Goal: Find specific page/section: Find specific page/section

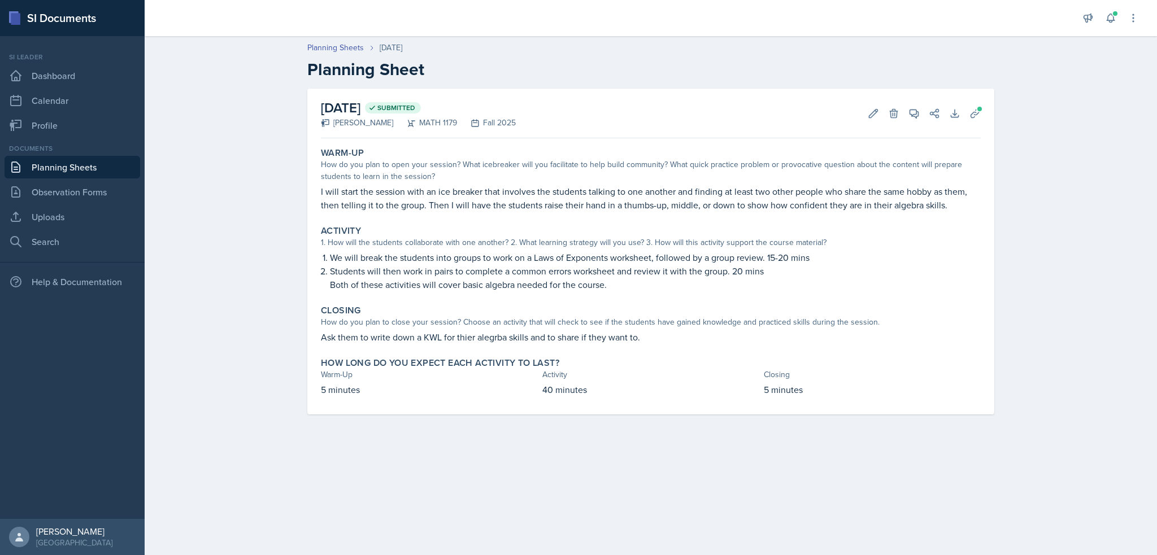
click at [61, 166] on link "Planning Sheets" at bounding box center [73, 167] width 136 height 23
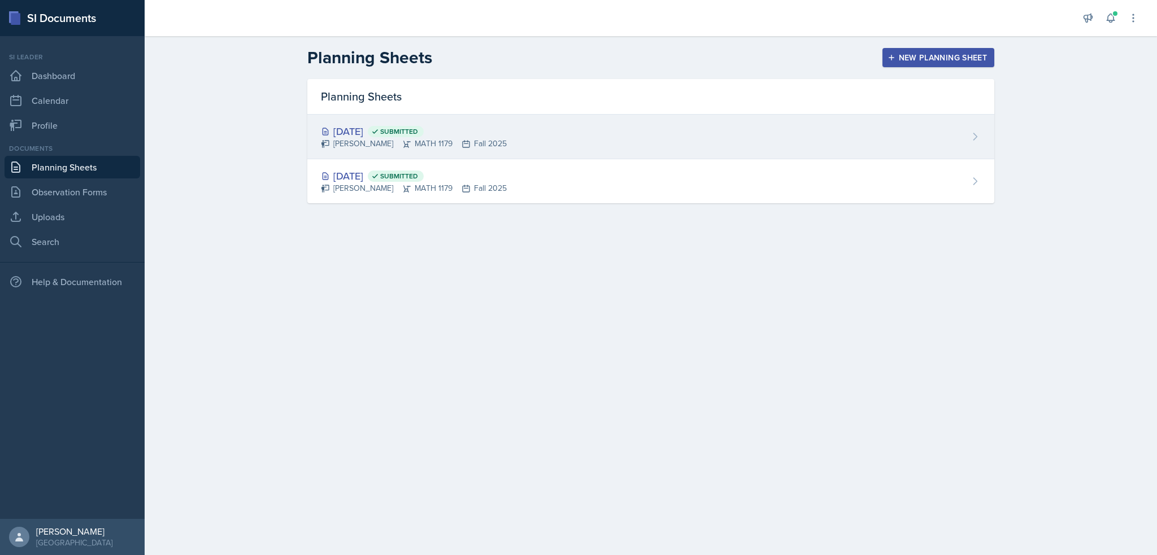
click at [418, 128] on span "Submitted" at bounding box center [399, 131] width 38 height 9
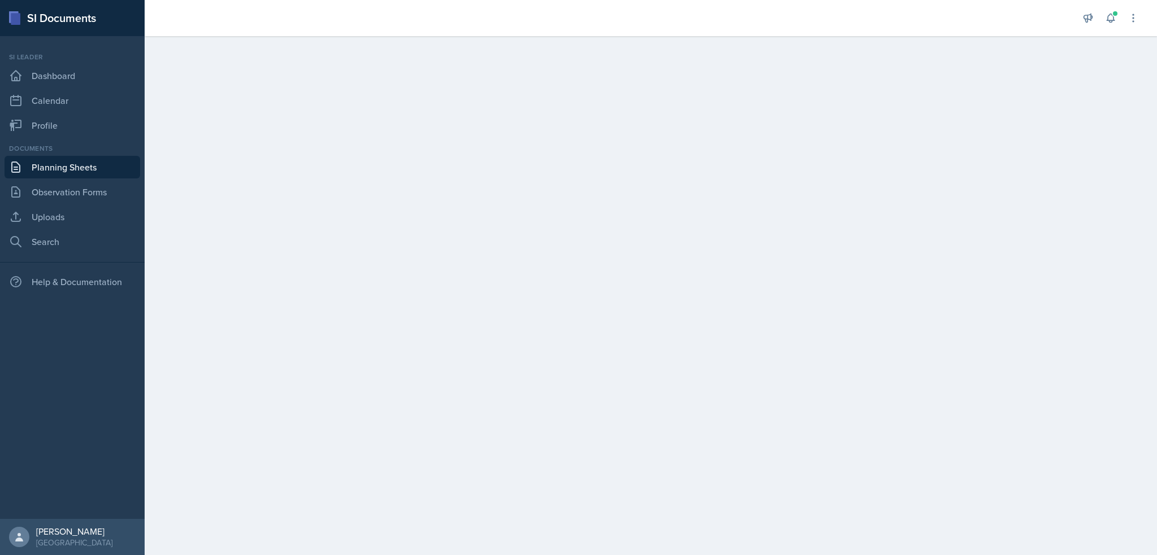
click at [49, 164] on link "Planning Sheets" at bounding box center [73, 167] width 136 height 23
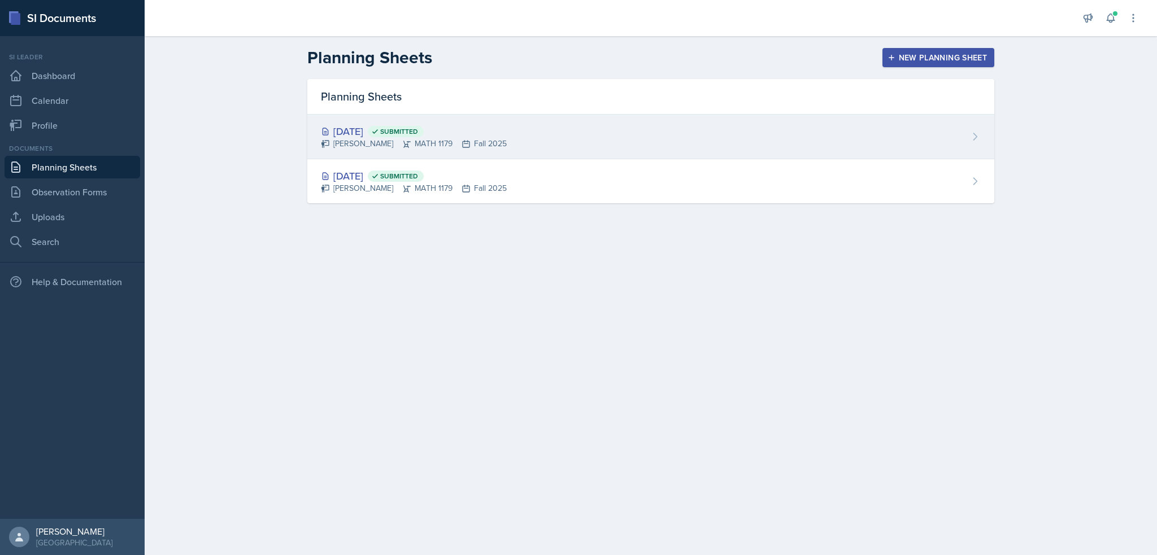
click at [419, 147] on div "[PERSON_NAME] MATH 1179 Fall 2025" at bounding box center [414, 144] width 186 height 12
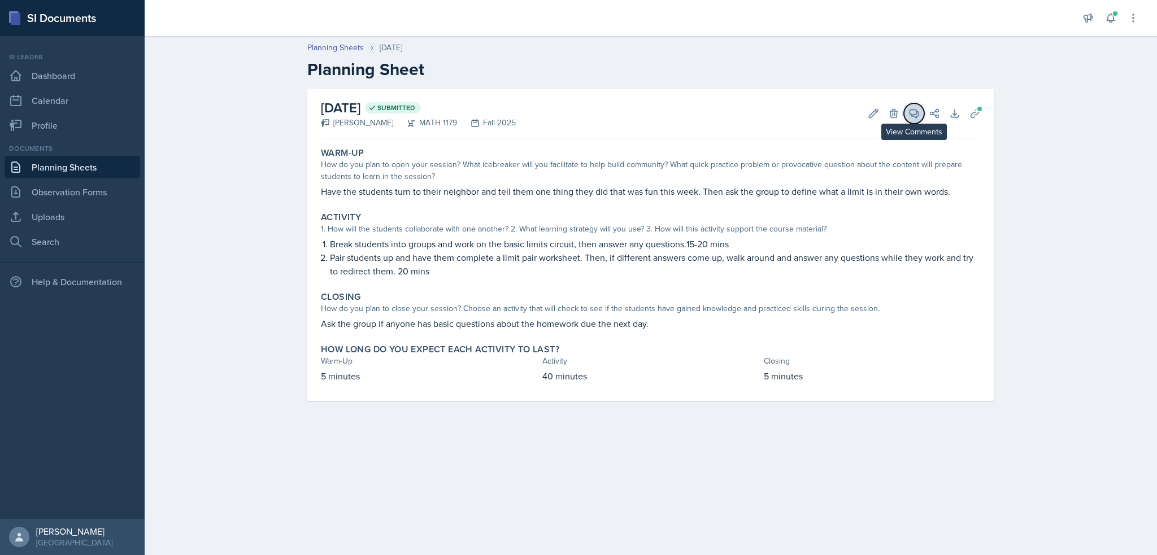
click at [906, 108] on button "View Comments" at bounding box center [914, 113] width 20 height 20
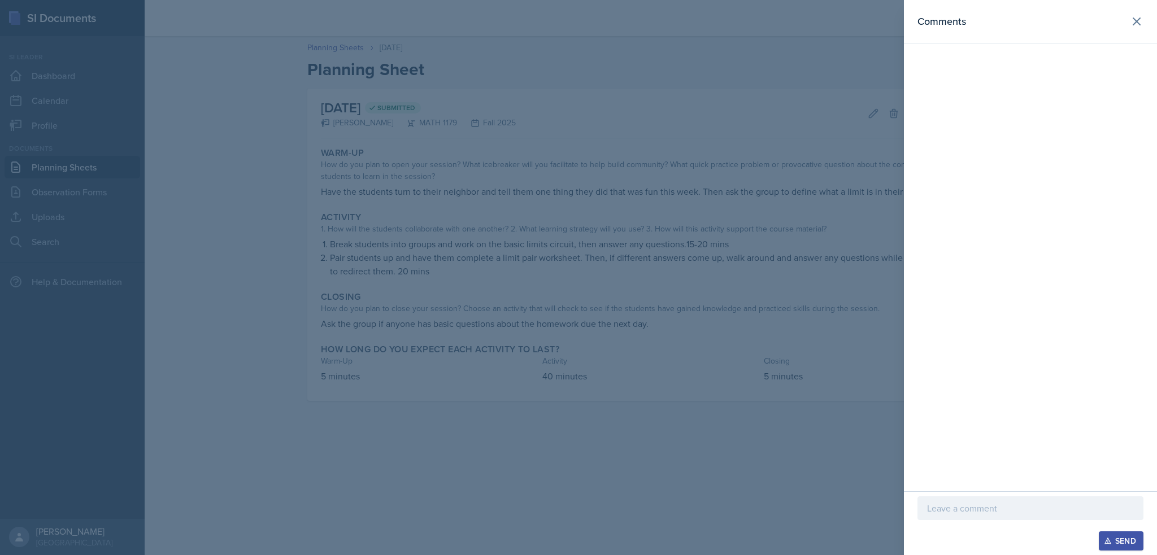
click at [770, 241] on div at bounding box center [578, 277] width 1157 height 555
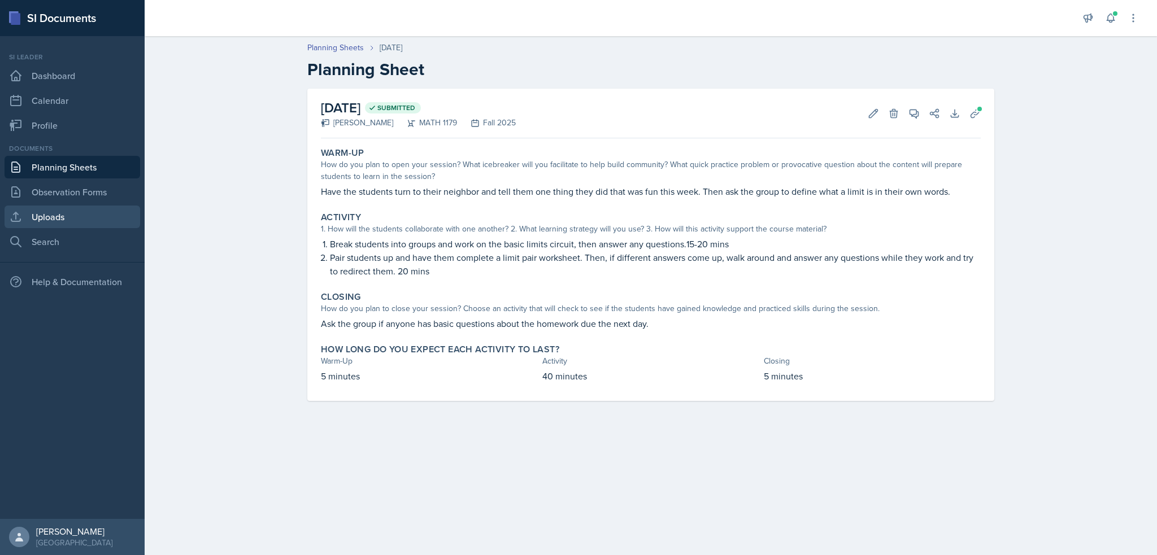
click at [56, 217] on link "Uploads" at bounding box center [73, 217] width 136 height 23
